Goal: Information Seeking & Learning: Check status

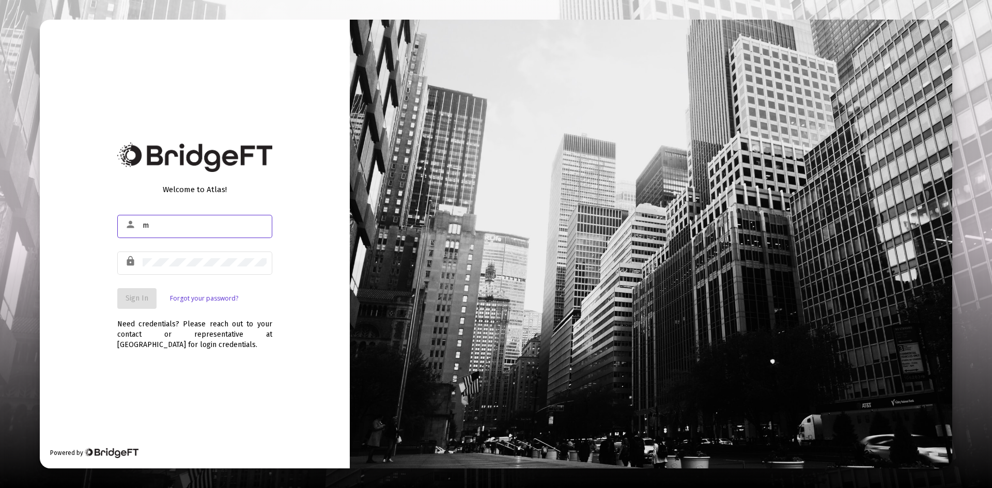
type input "[EMAIL_ADDRESS][DOMAIN_NAME]"
click at [217, 266] on div at bounding box center [205, 261] width 124 height 25
click at [130, 293] on button "Sign In" at bounding box center [136, 298] width 39 height 21
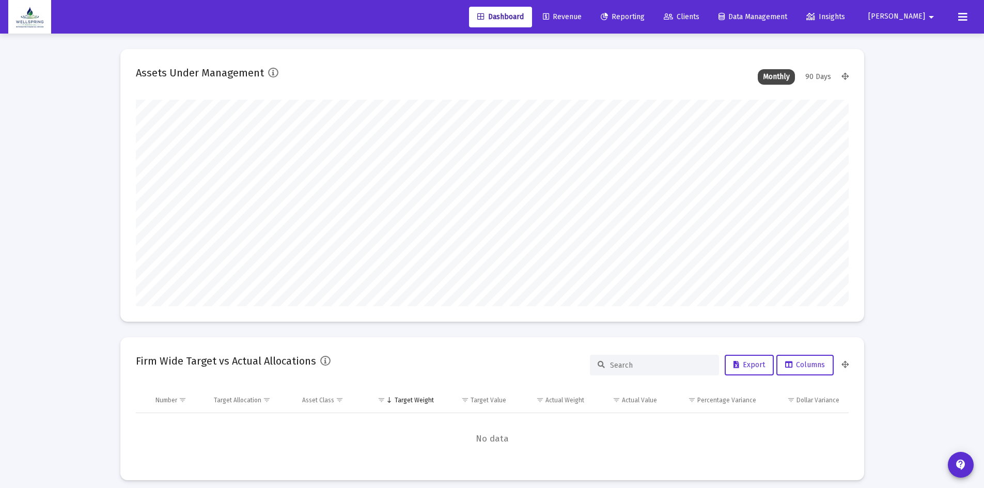
scroll to position [207, 384]
type input "[DATE]"
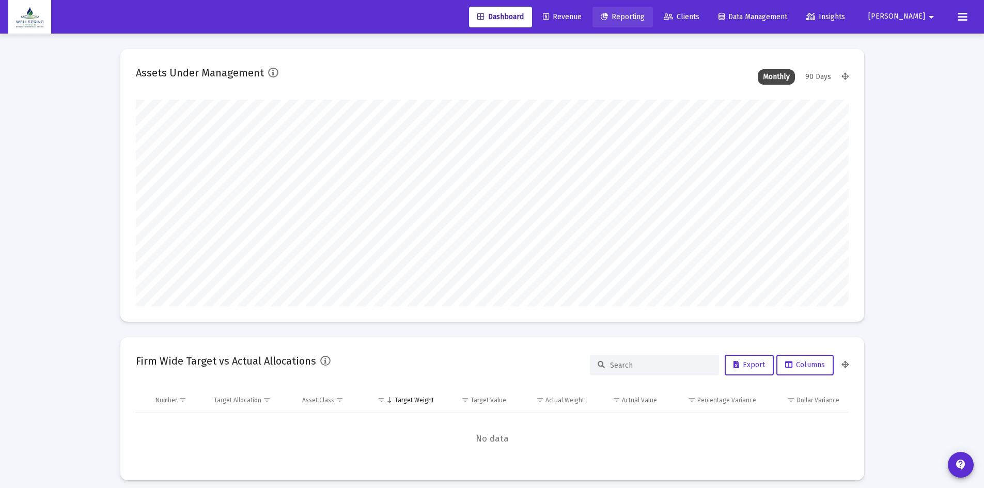
click at [644, 20] on span "Reporting" at bounding box center [623, 16] width 44 height 9
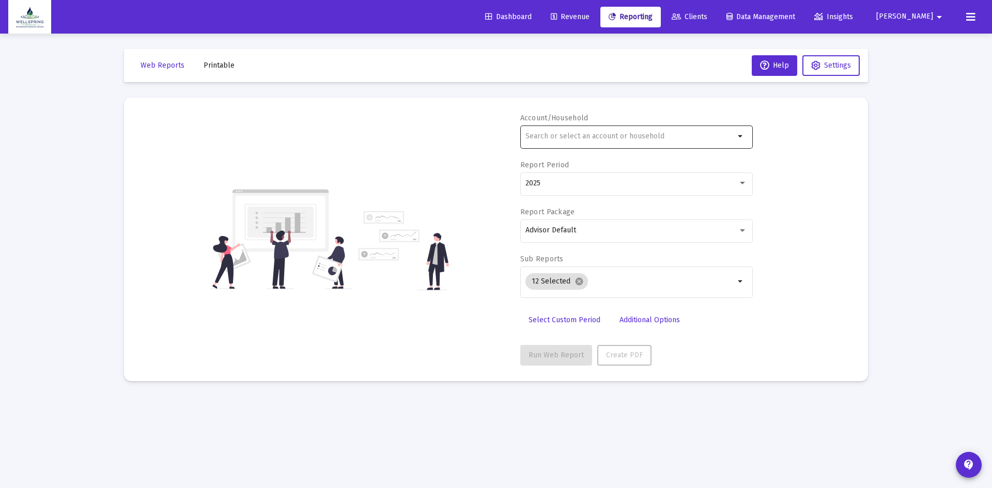
click at [741, 135] on mat-icon "arrow_drop_down" at bounding box center [740, 136] width 12 height 12
click at [667, 129] on div at bounding box center [629, 135] width 209 height 25
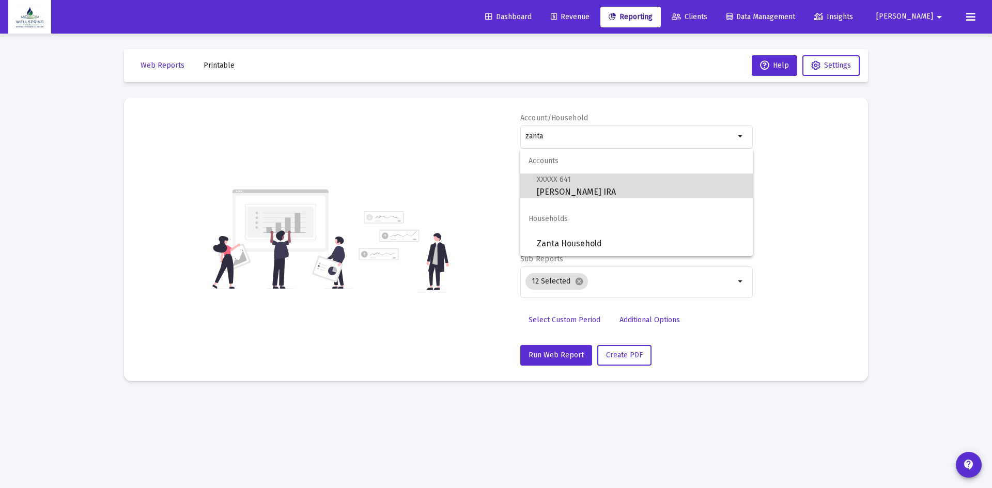
click at [605, 196] on span "XXXXX 641 [PERSON_NAME] IRA" at bounding box center [641, 185] width 208 height 25
type input "[PERSON_NAME] IRA"
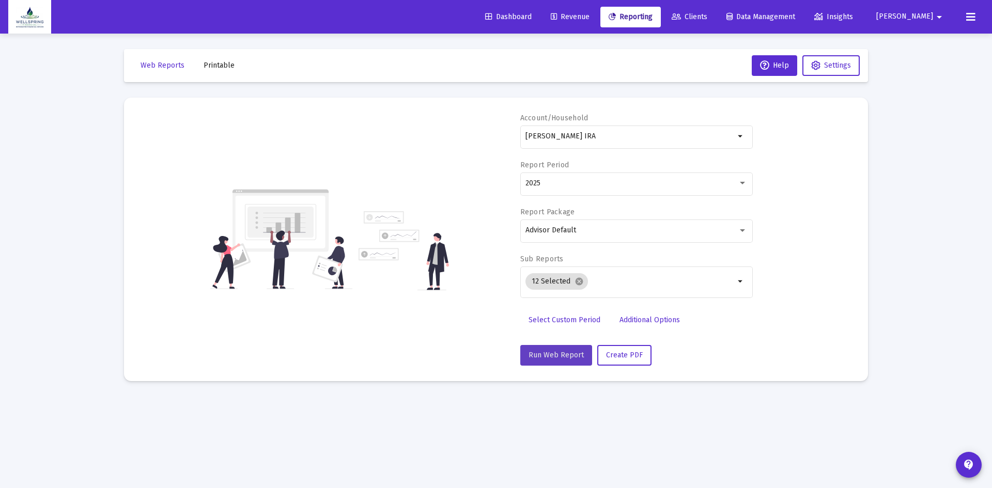
click at [558, 352] on span "Run Web Report" at bounding box center [555, 355] width 55 height 9
select select "View all"
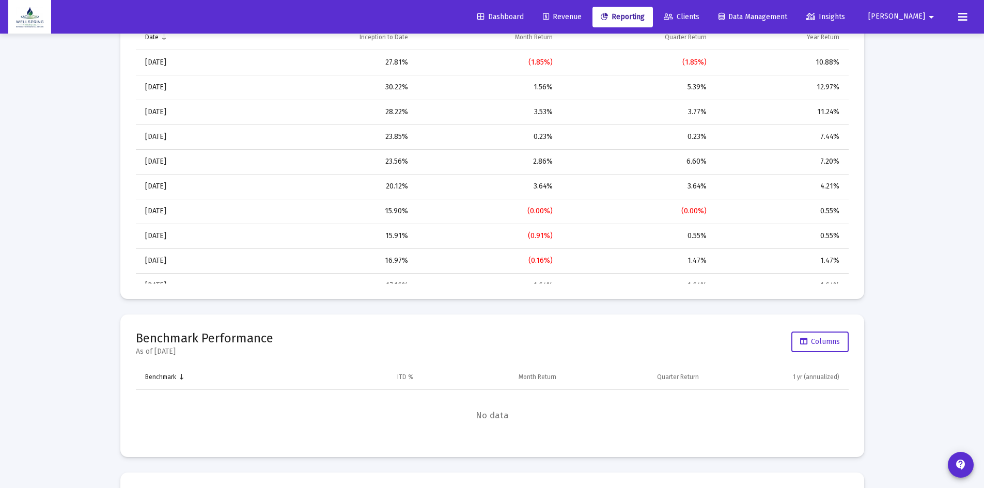
scroll to position [717, 0]
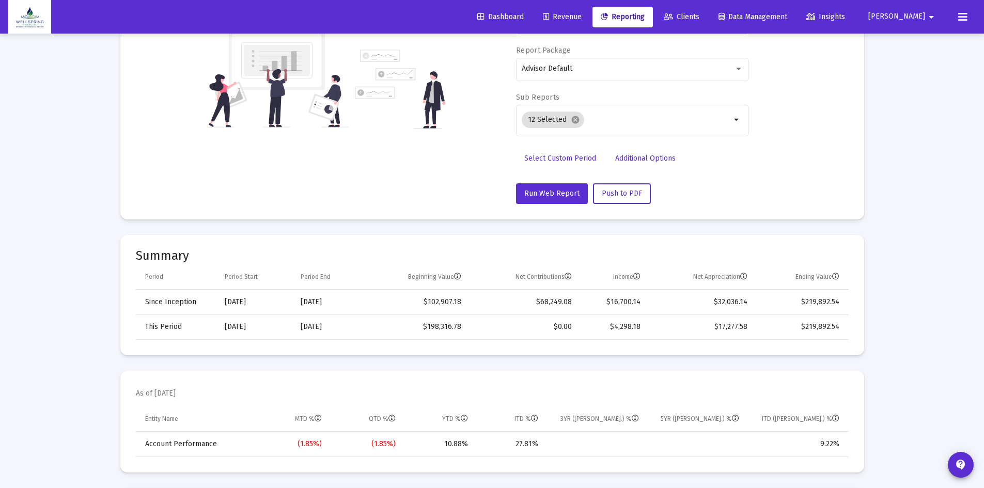
scroll to position [163, 0]
